Goal: Contribute content

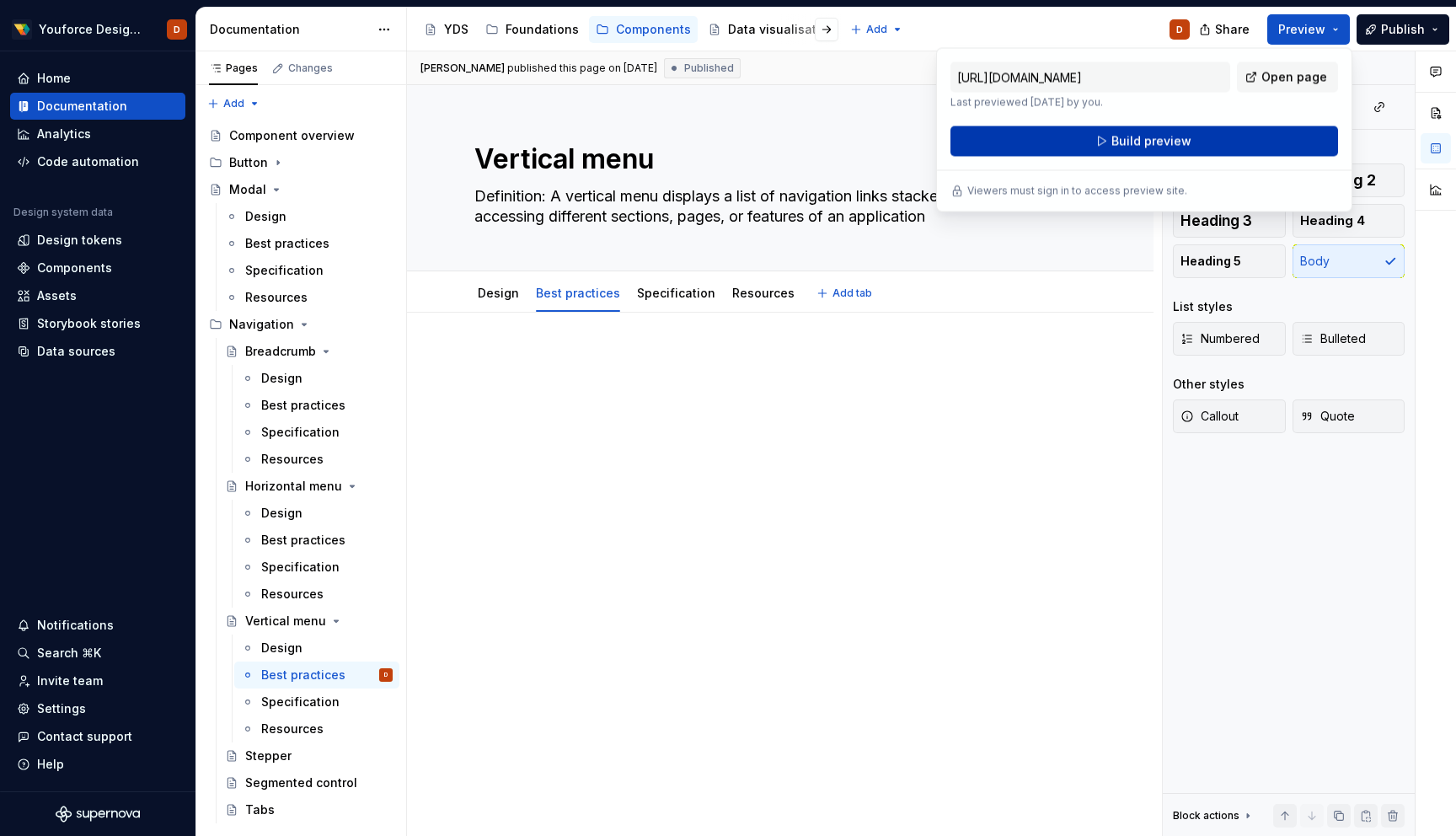
type textarea "*"
click at [1318, 27] on span "Preview" at bounding box center [1301, 30] width 47 height 17
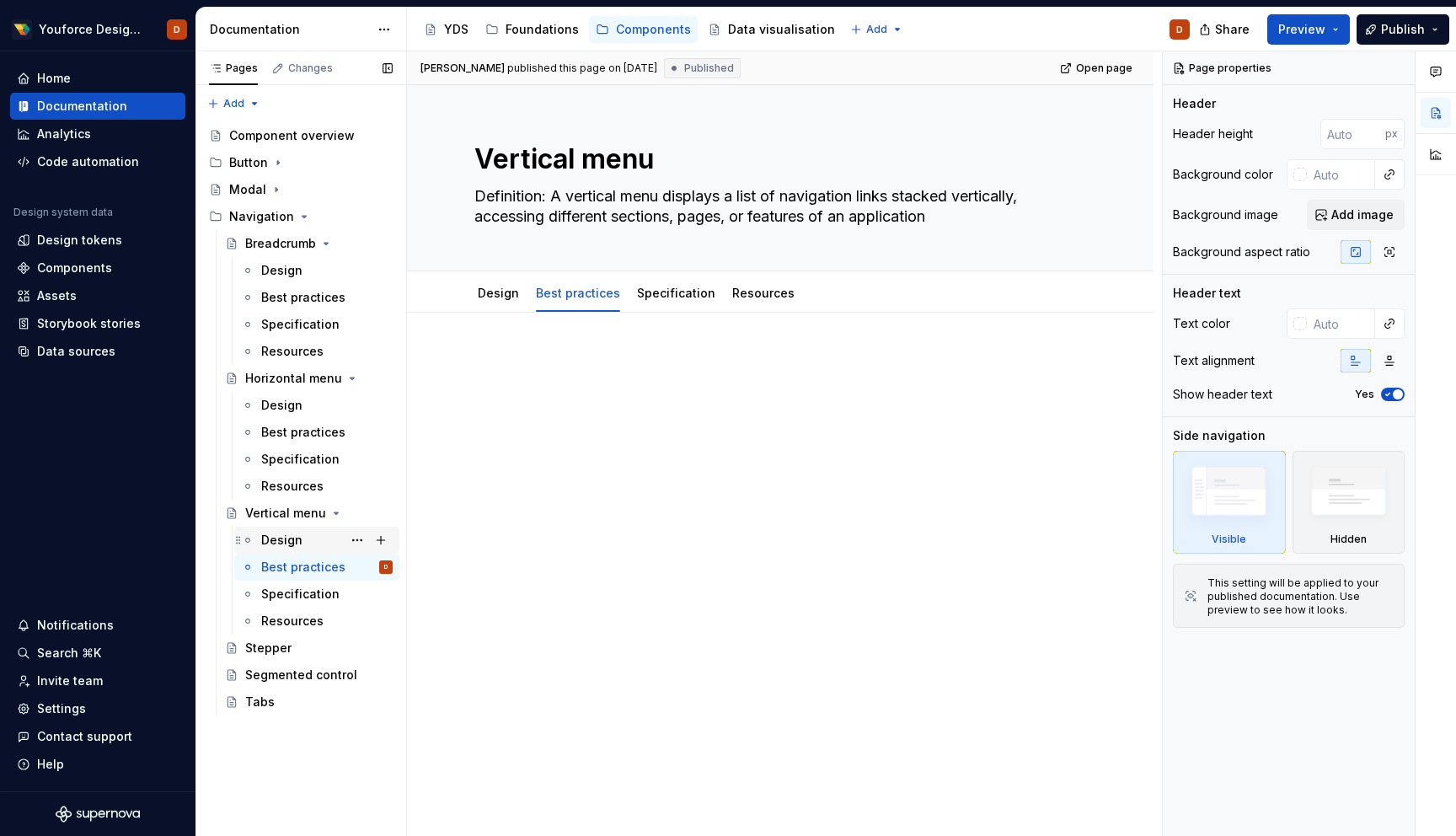
click at [275, 541] on div "Design" at bounding box center [282, 540] width 41 height 17
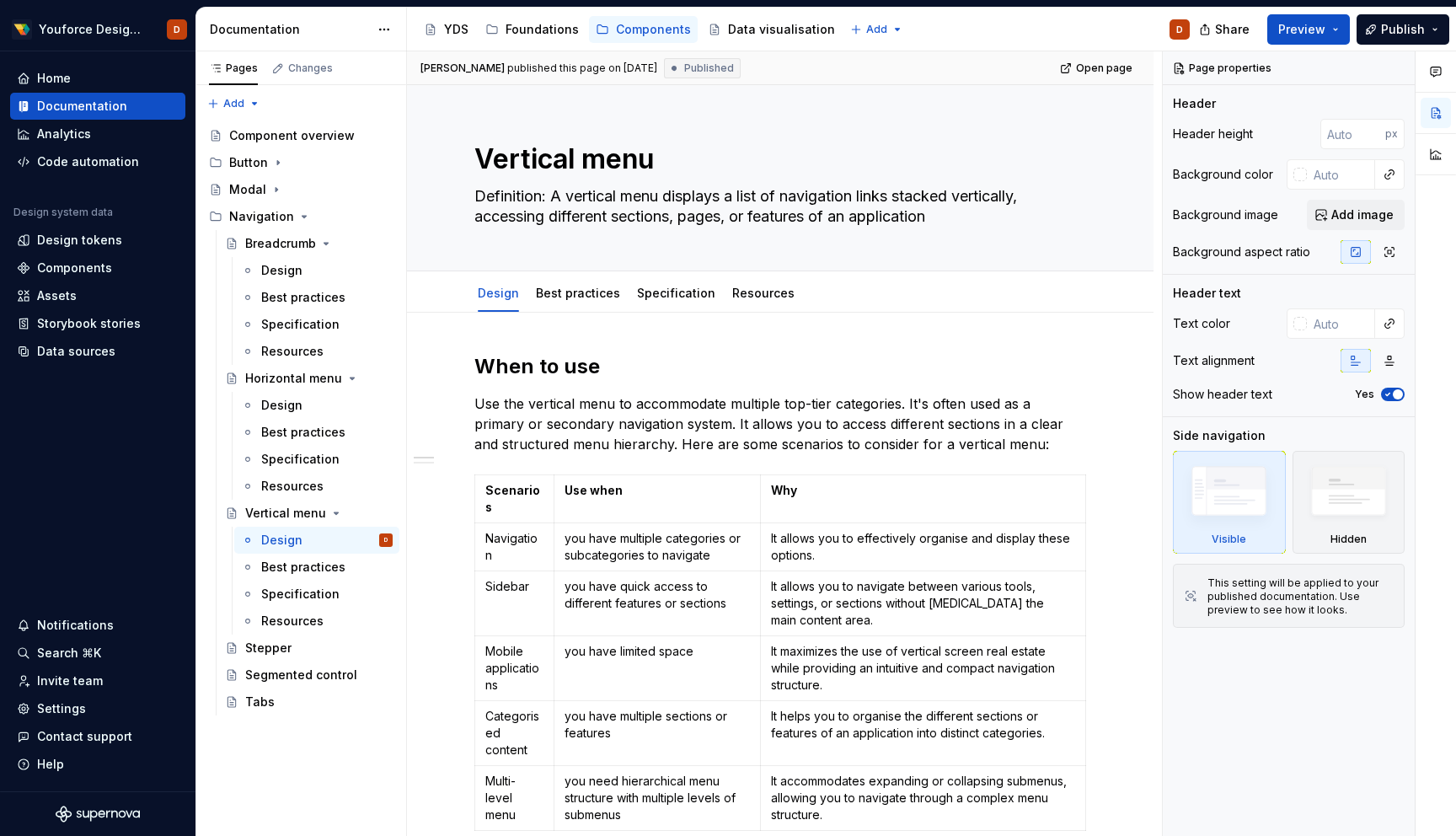
type textarea "*"
